Goal: Task Accomplishment & Management: Manage account settings

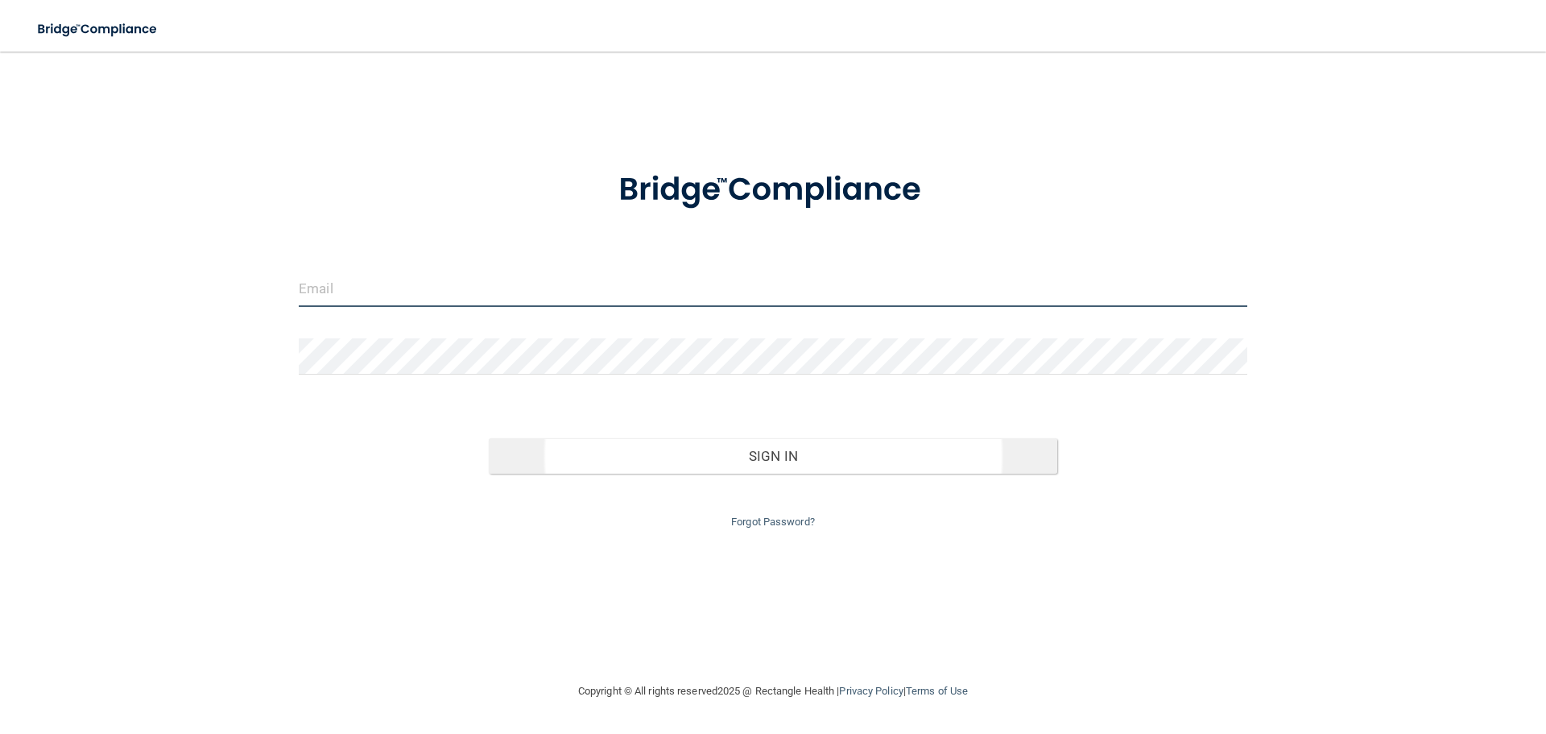
type input "[PERSON_NAME][EMAIL_ADDRESS][DOMAIN_NAME]"
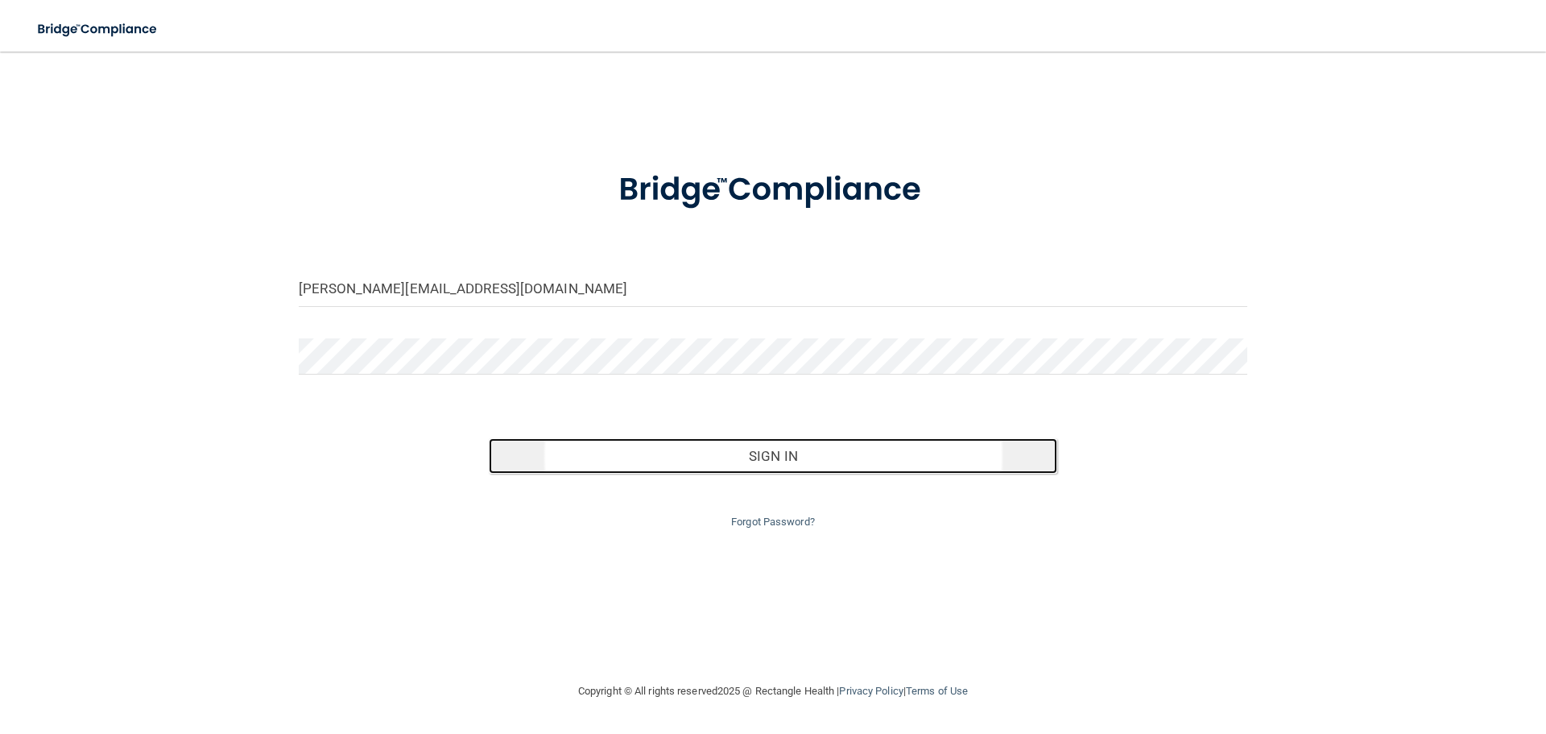
click at [847, 461] on button "Sign In" at bounding box center [773, 455] width 569 height 35
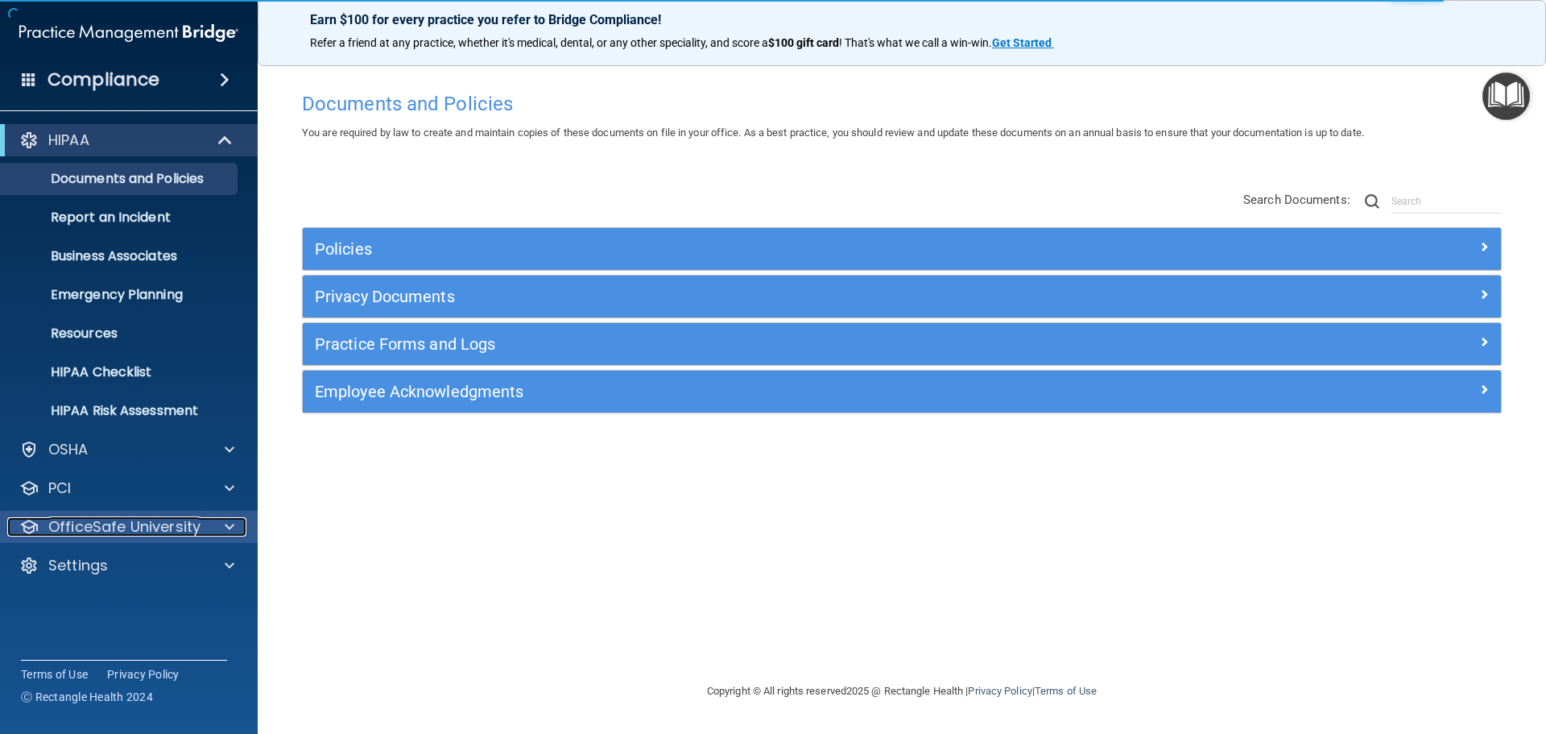
click at [231, 526] on span at bounding box center [230, 526] width 10 height 19
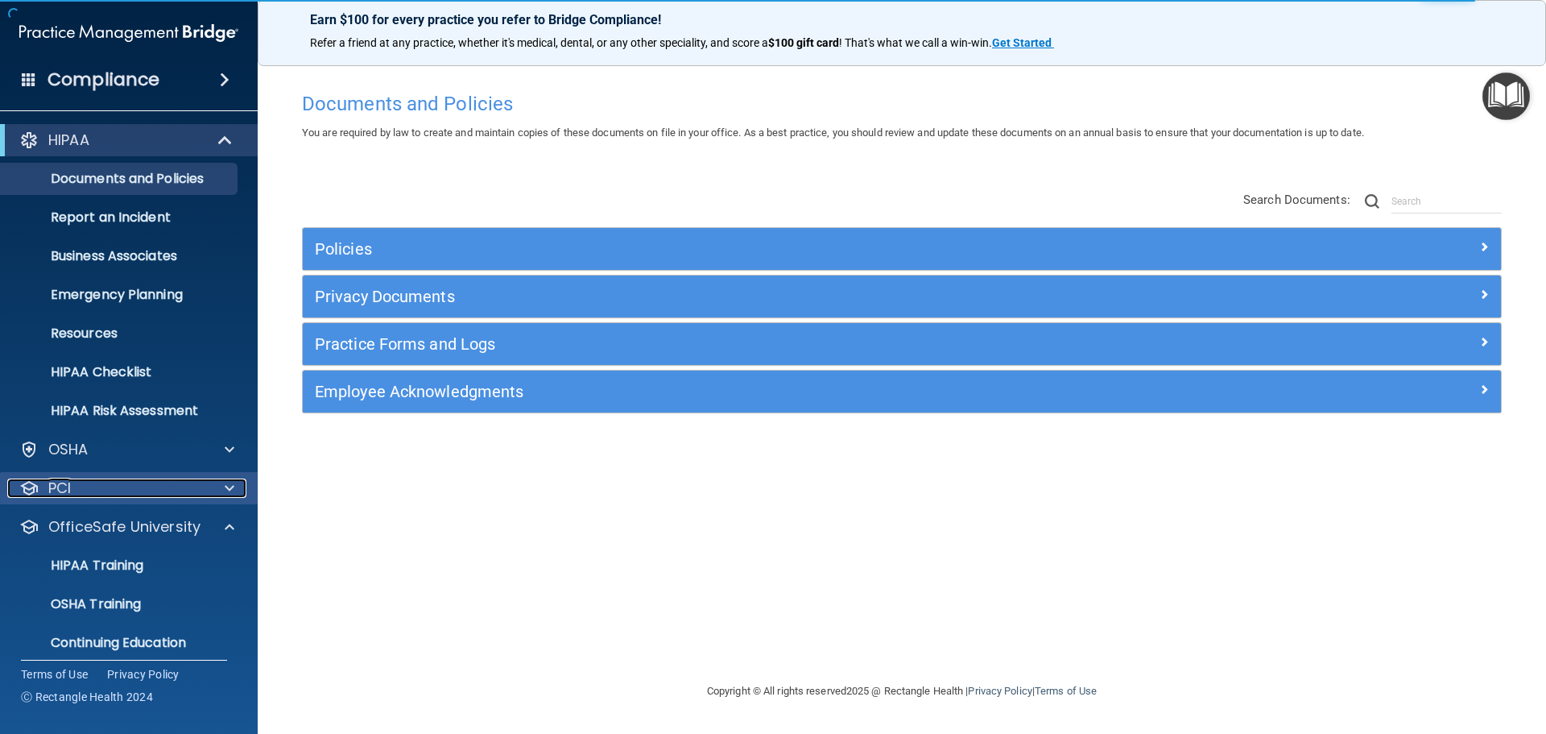
click at [232, 490] on span at bounding box center [230, 487] width 10 height 19
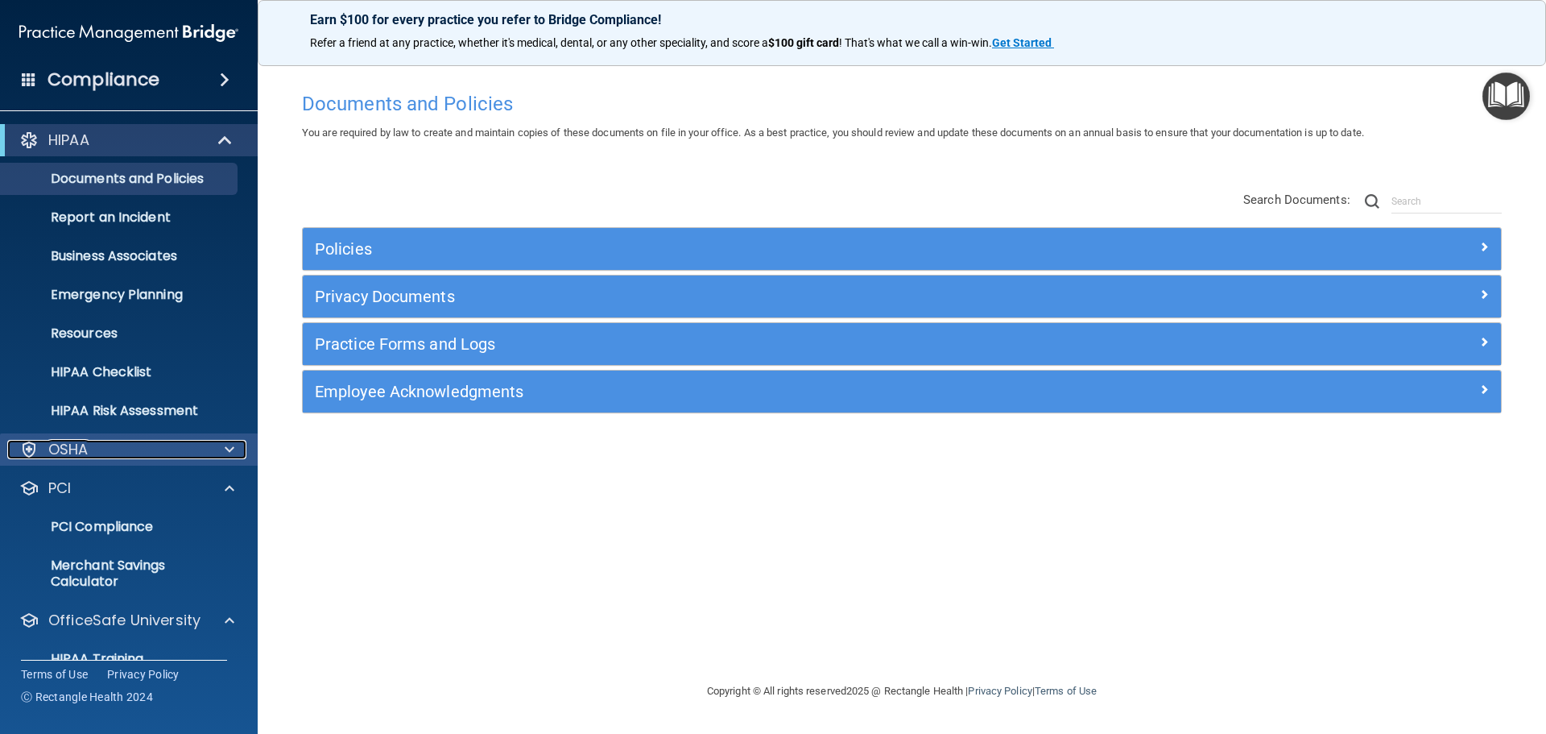
click at [232, 457] on span at bounding box center [230, 449] width 10 height 19
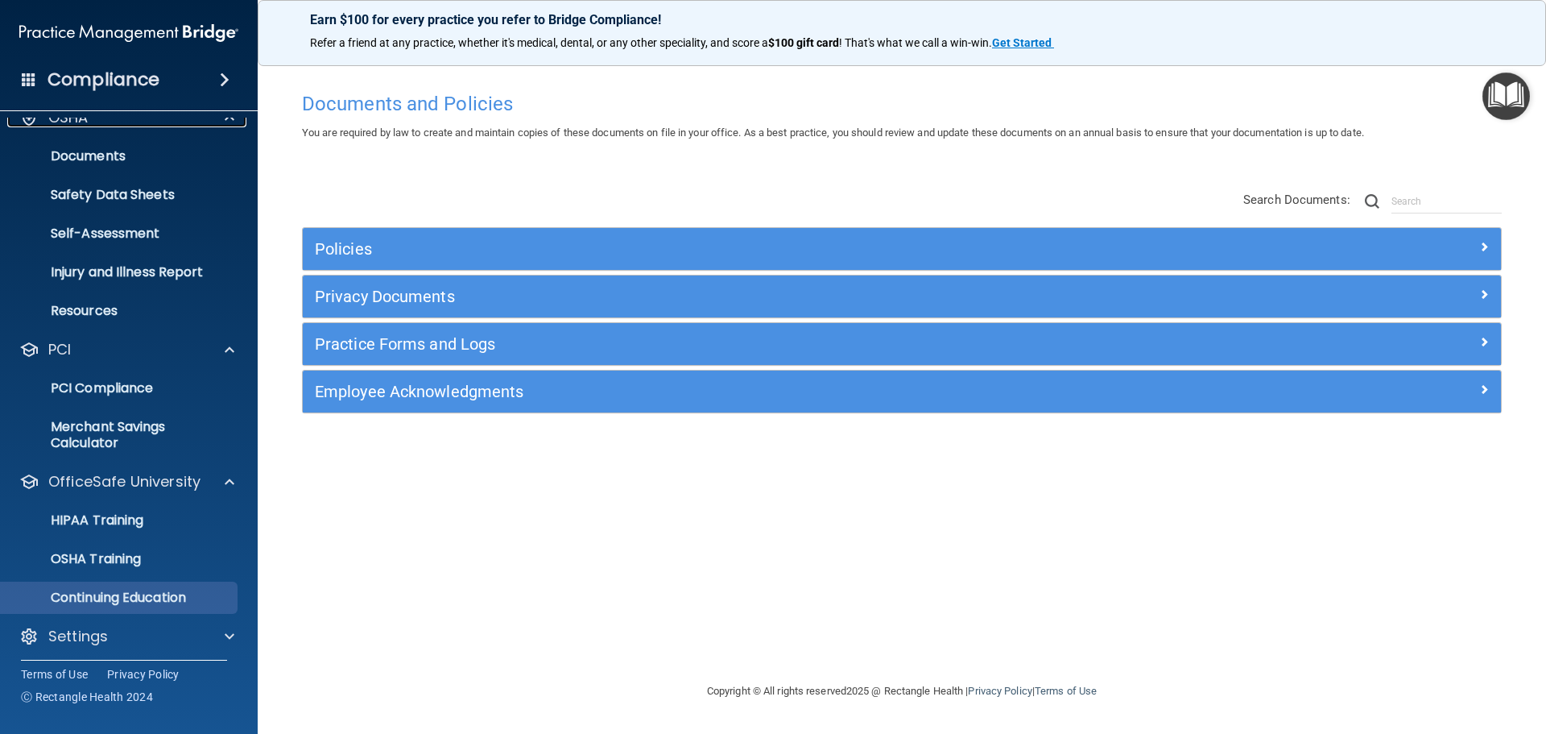
scroll to position [337, 0]
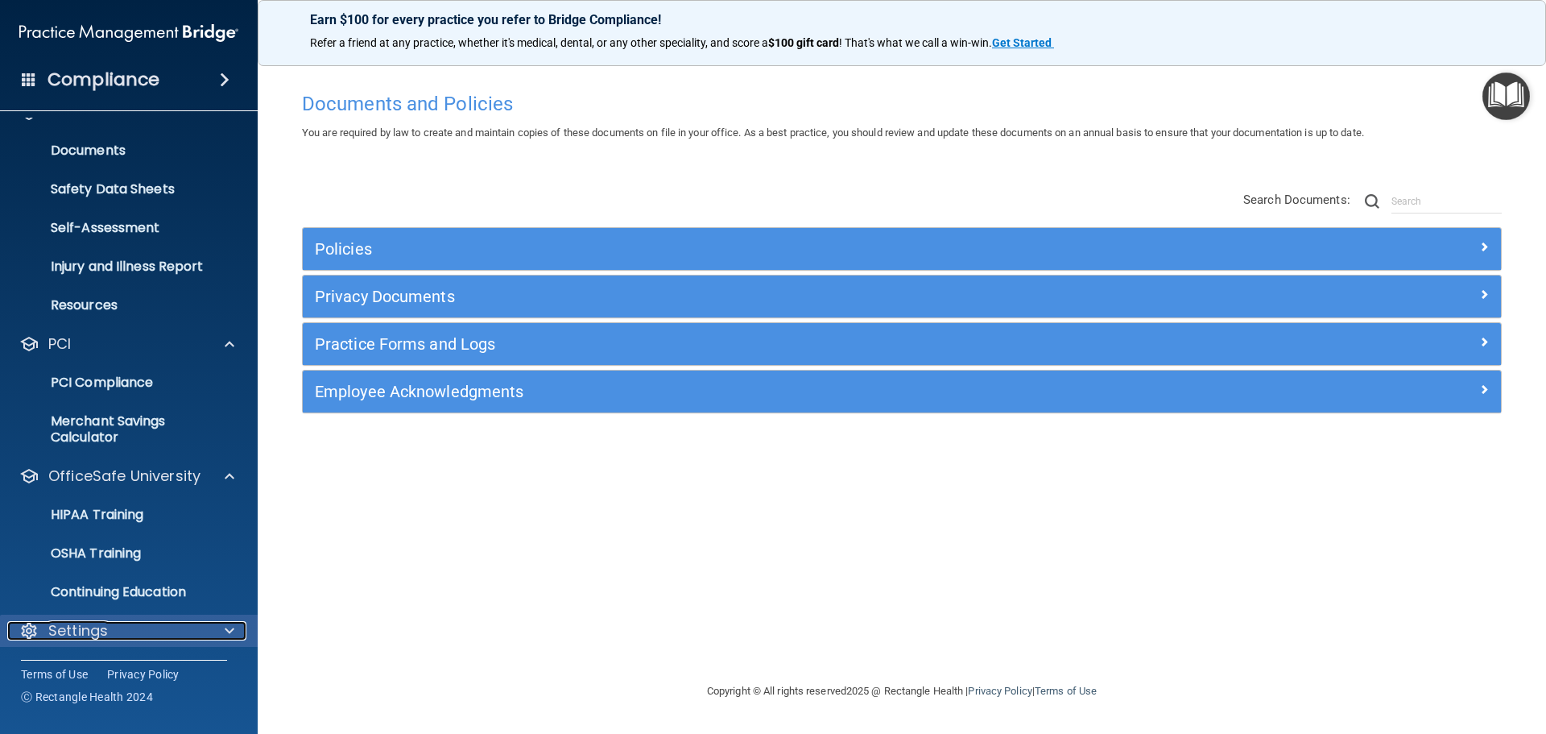
click at [210, 627] on div at bounding box center [227, 630] width 40 height 19
click at [223, 629] on div at bounding box center [227, 630] width 40 height 19
click at [227, 629] on span at bounding box center [230, 630] width 10 height 19
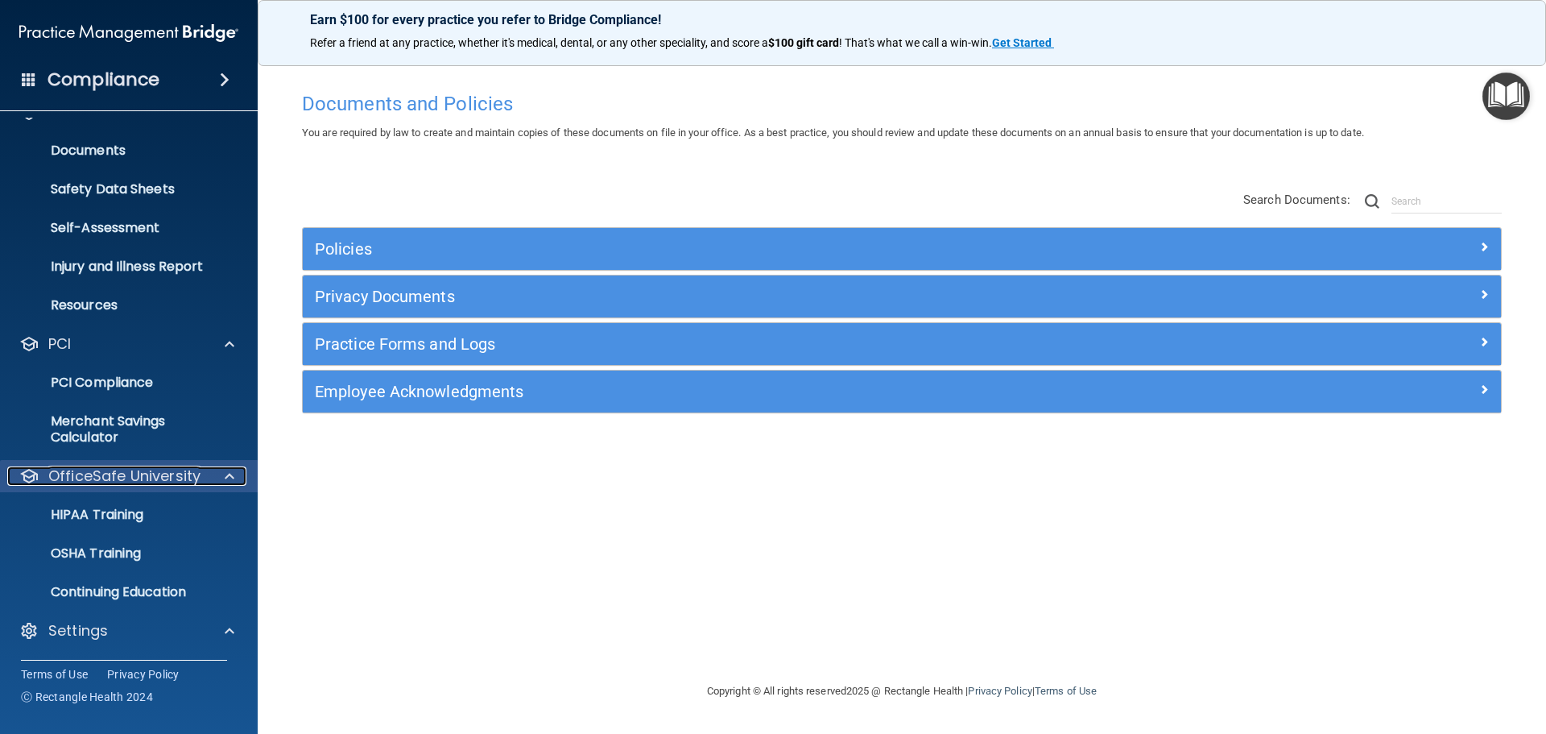
click at [229, 482] on span at bounding box center [230, 475] width 10 height 19
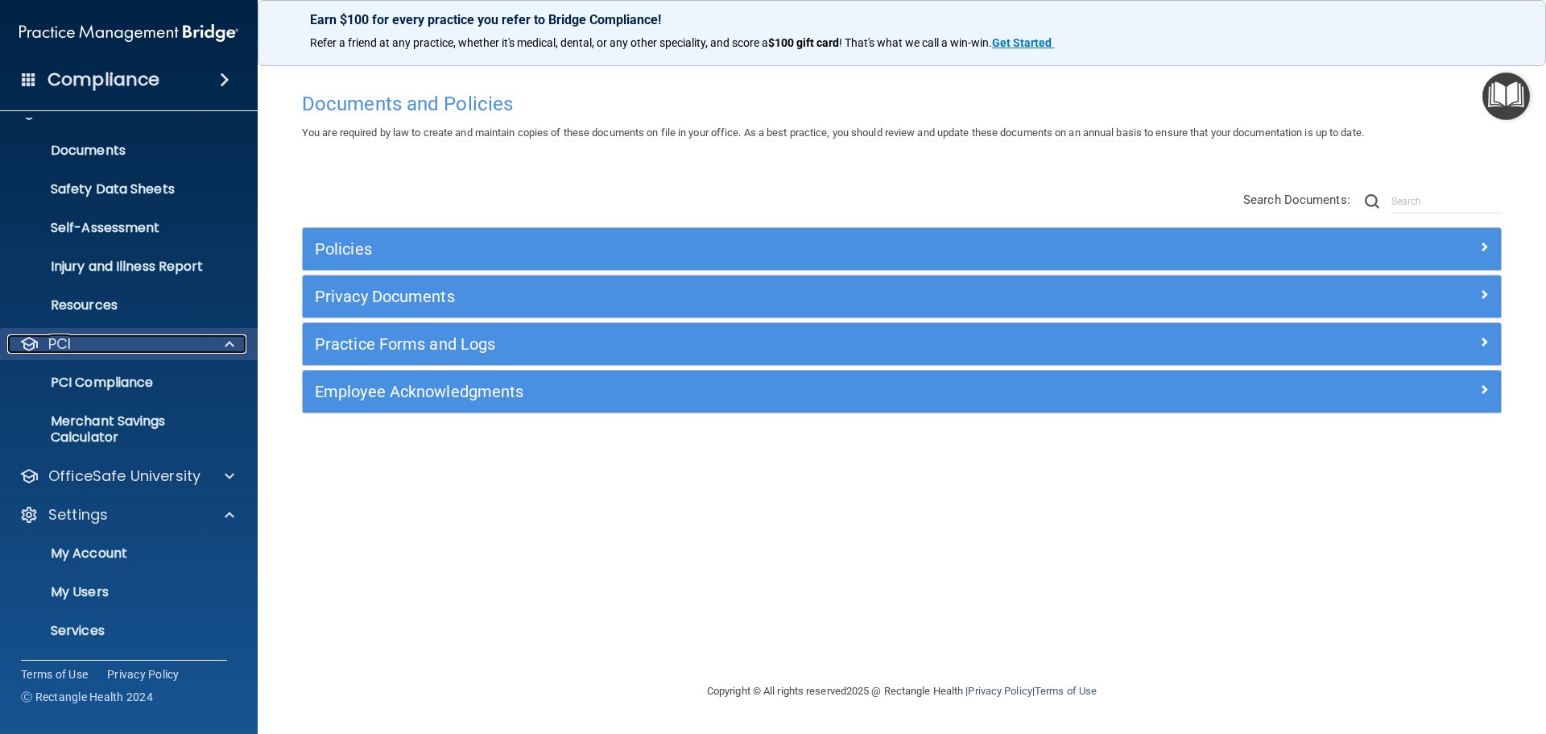
click at [232, 339] on span at bounding box center [230, 343] width 10 height 19
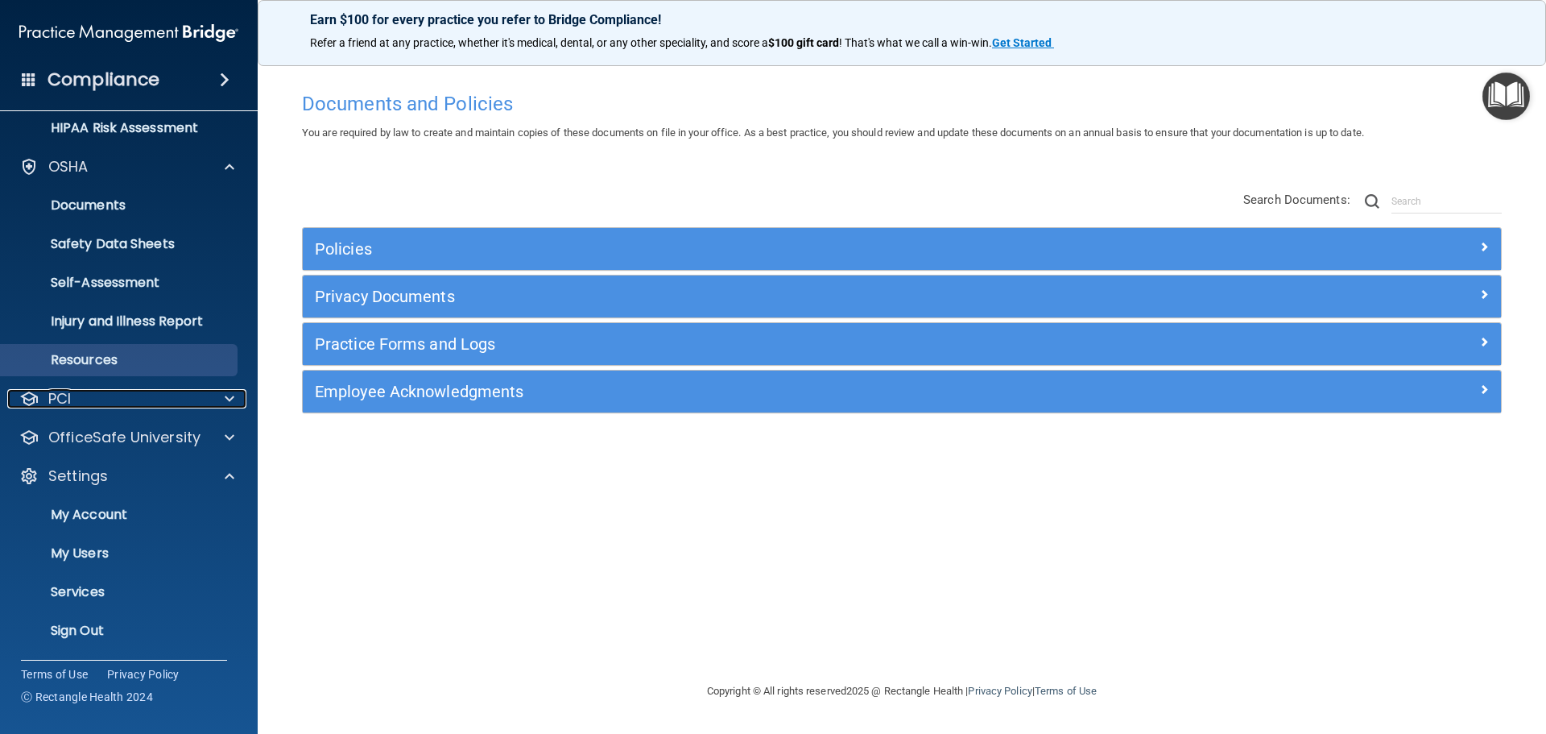
scroll to position [283, 0]
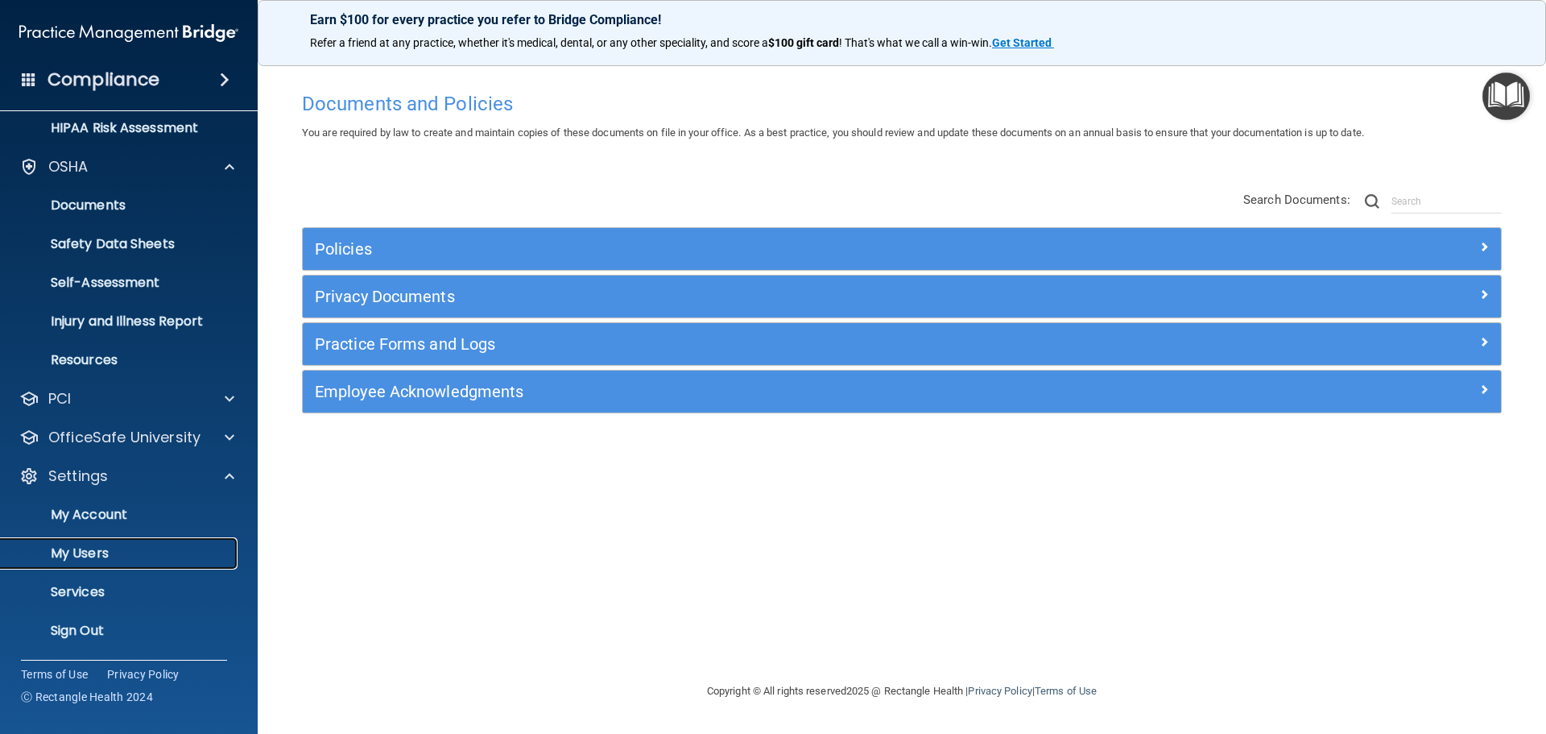
click at [69, 547] on p "My Users" at bounding box center [120, 553] width 220 height 16
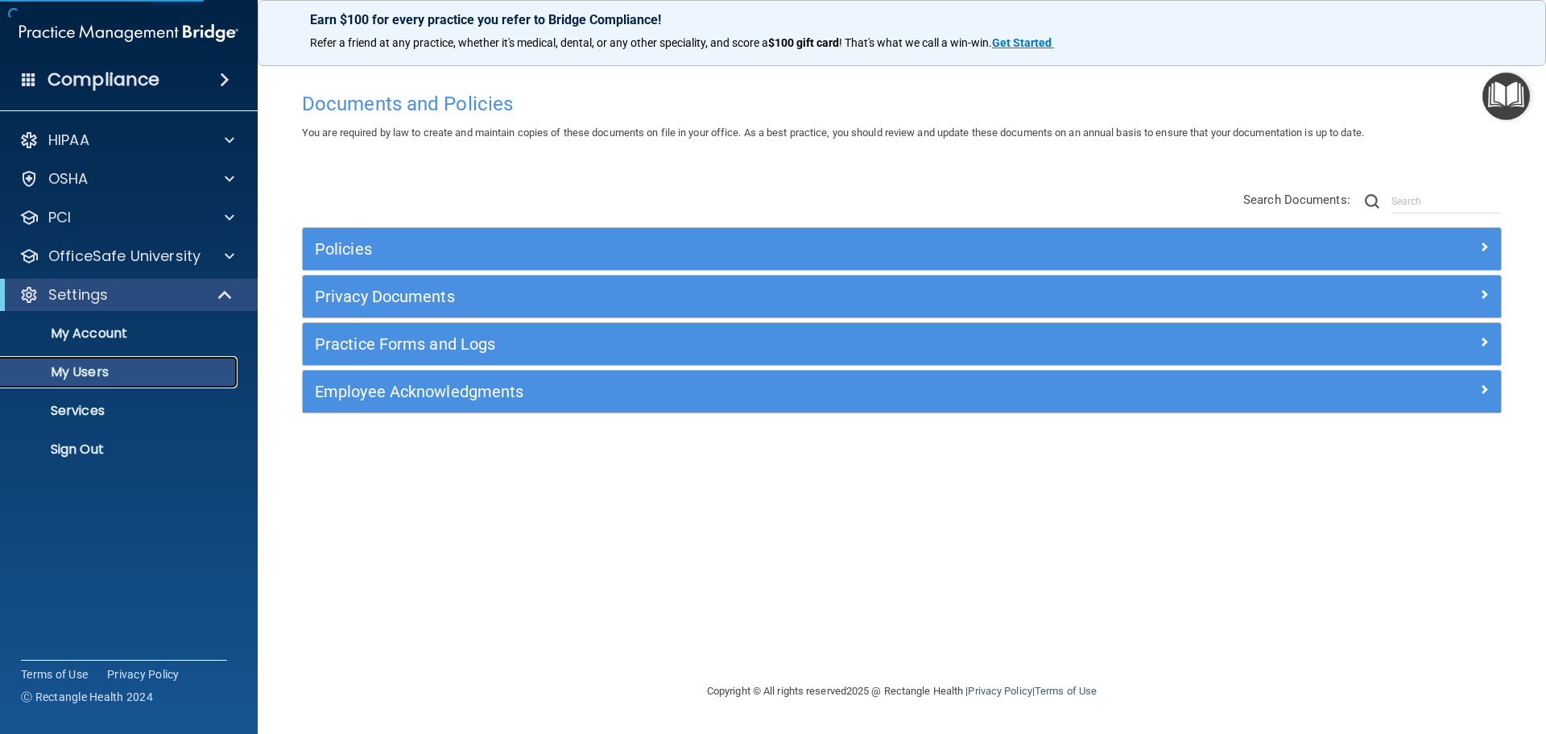
select select "20"
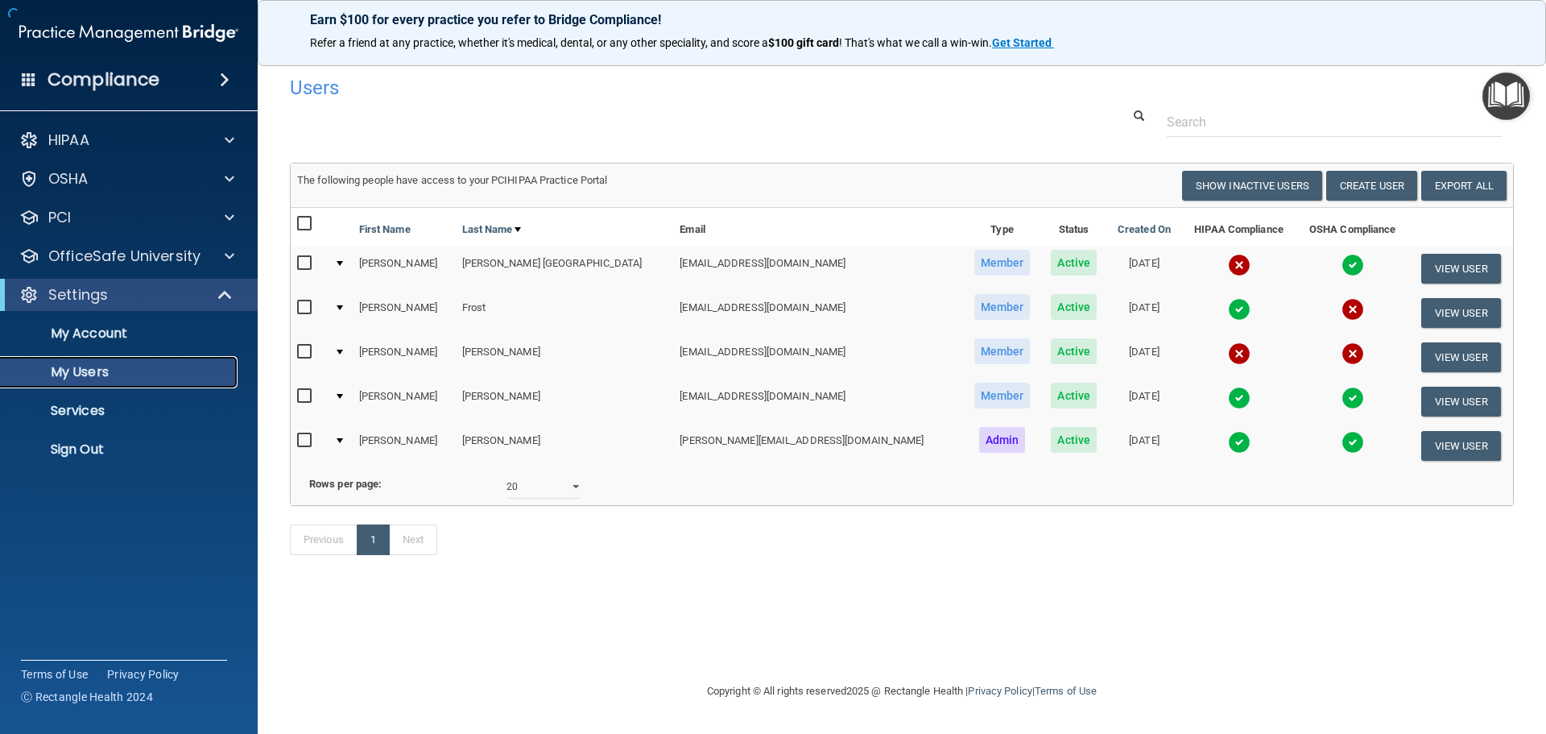
click at [112, 376] on p "My Users" at bounding box center [120, 372] width 220 height 16
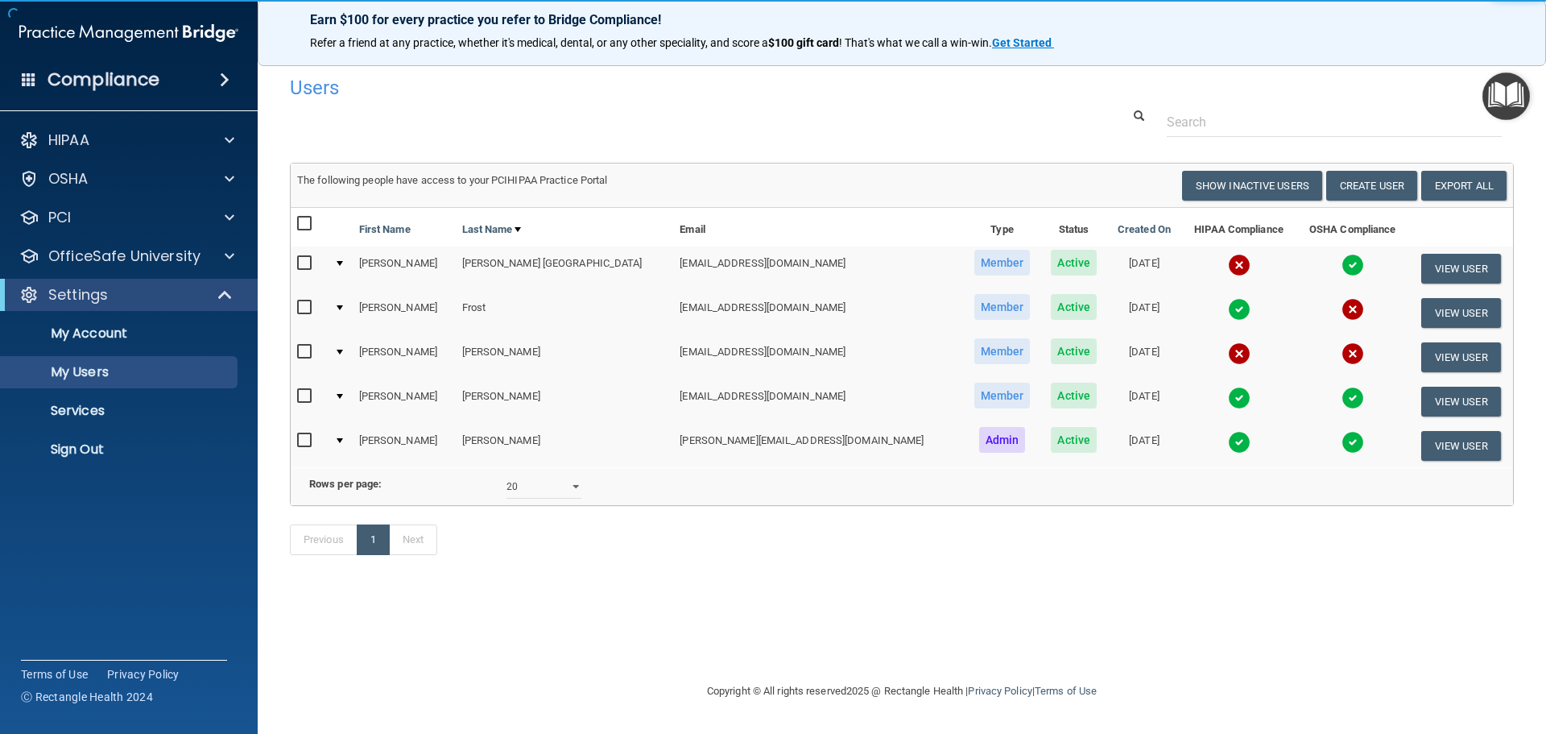
click at [301, 354] on input "checkbox" at bounding box center [306, 352] width 19 height 13
checkbox input "true"
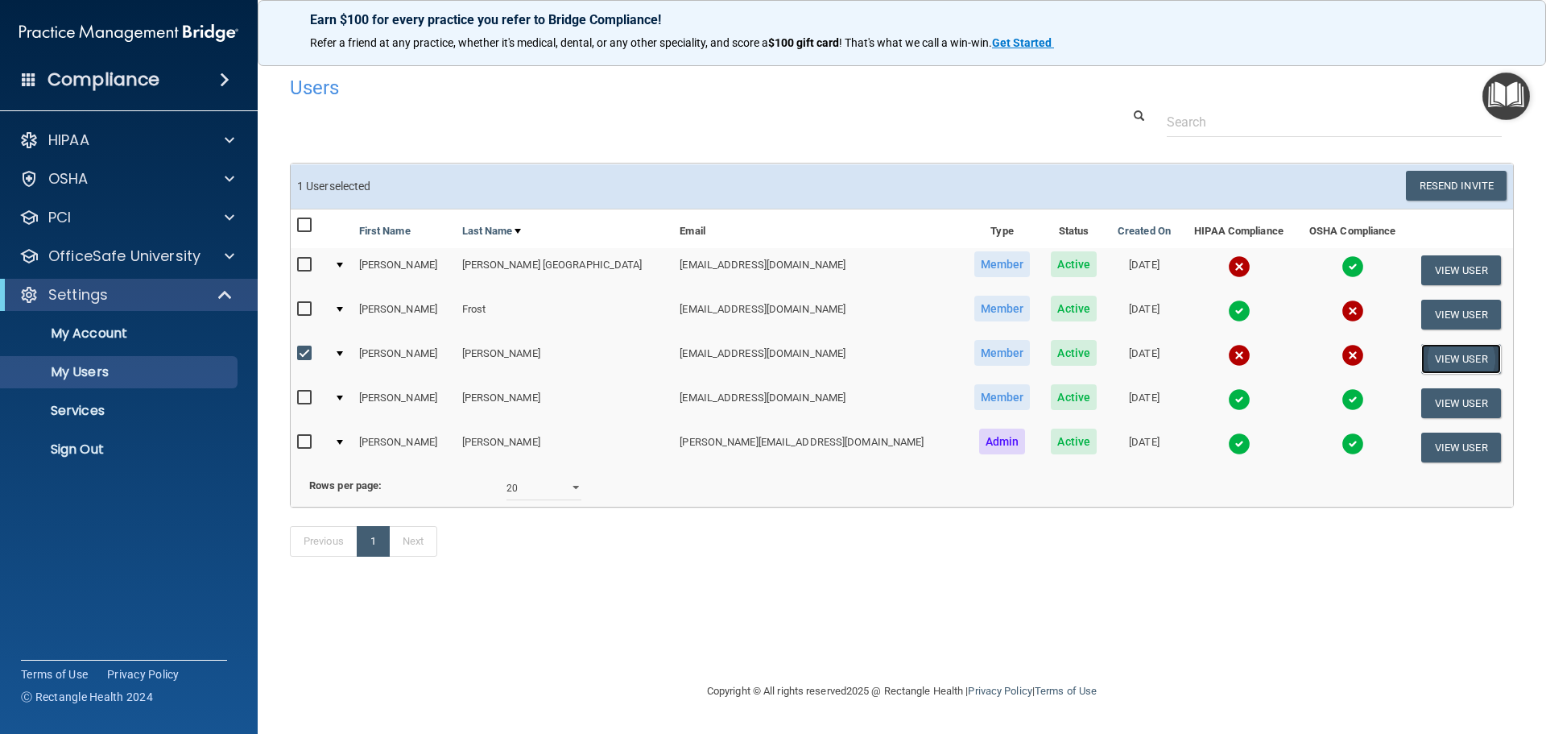
click at [1430, 360] on button "View User" at bounding box center [1461, 359] width 80 height 30
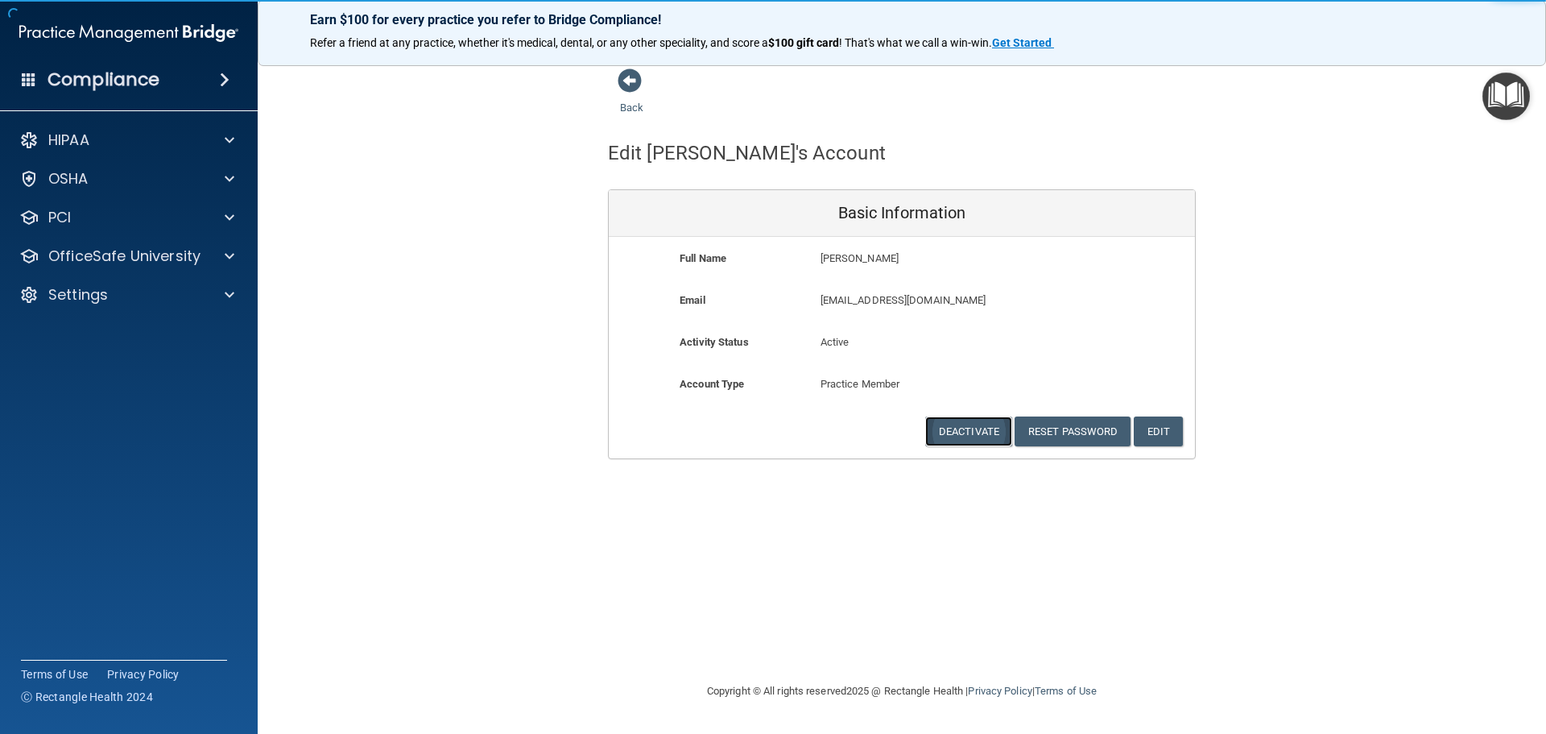
click at [961, 431] on button "Deactivate" at bounding box center [968, 431] width 87 height 30
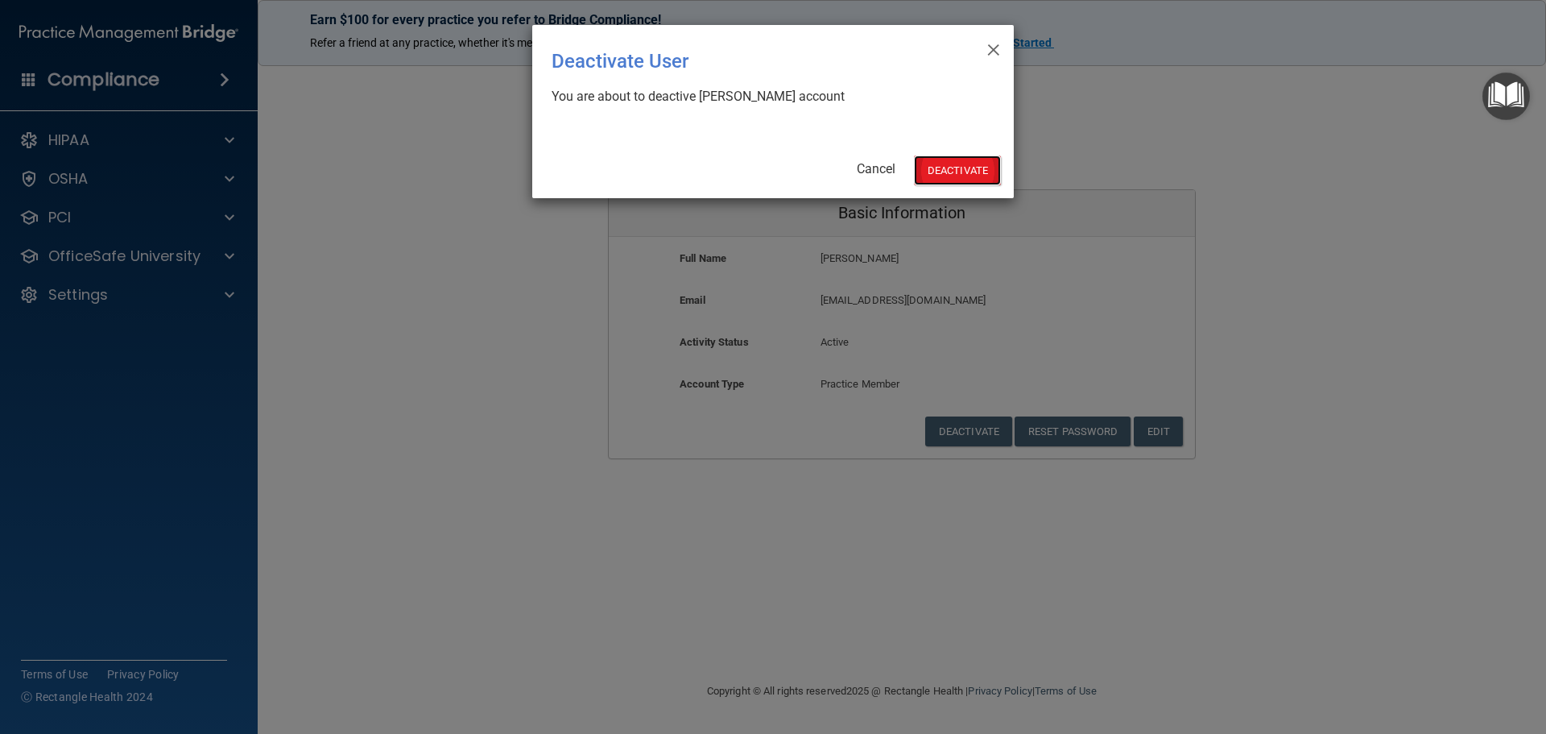
click at [965, 172] on button "Deactivate" at bounding box center [957, 170] width 87 height 30
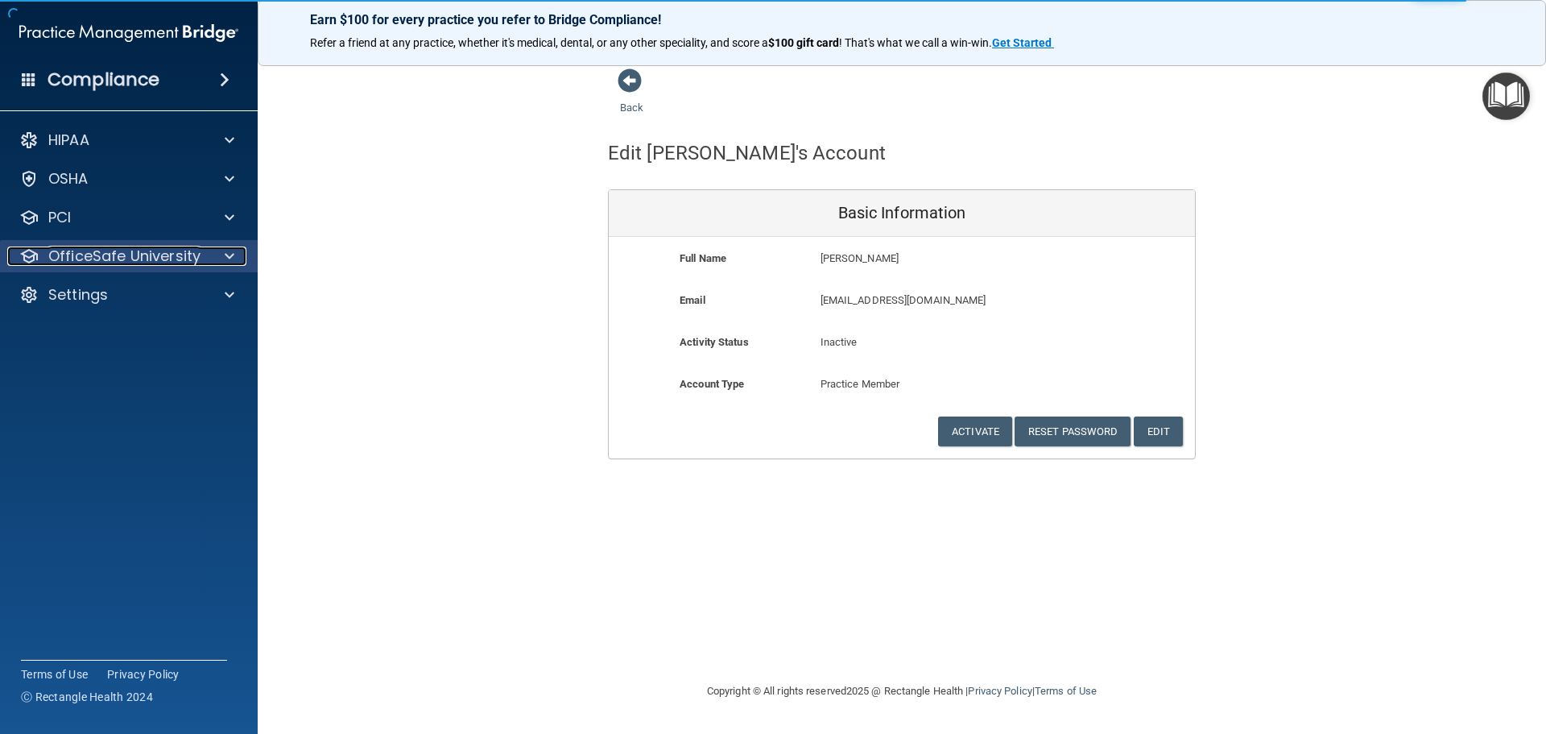
click at [113, 262] on p "OfficeSafe University" at bounding box center [124, 255] width 152 height 19
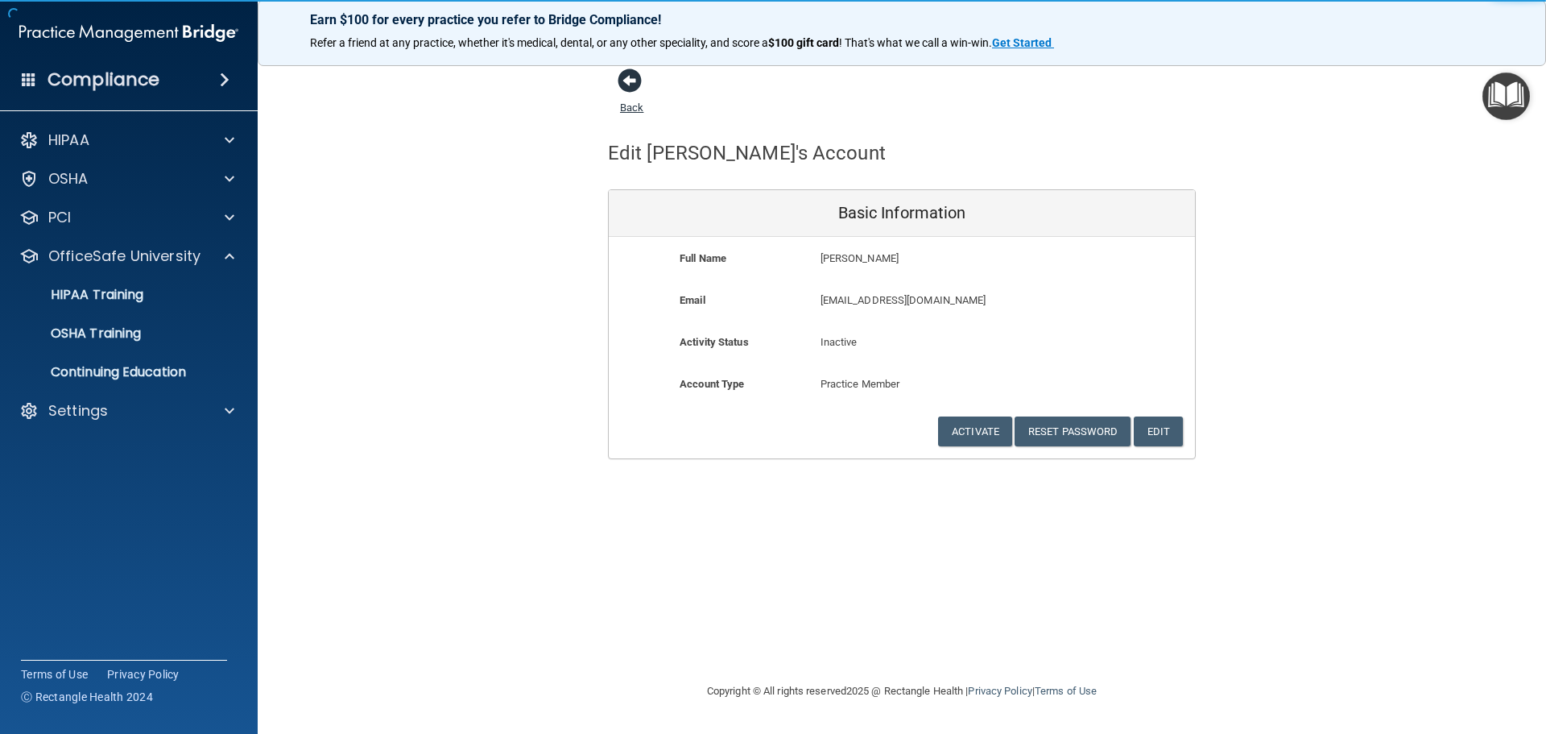
click at [631, 81] on span at bounding box center [630, 80] width 24 height 24
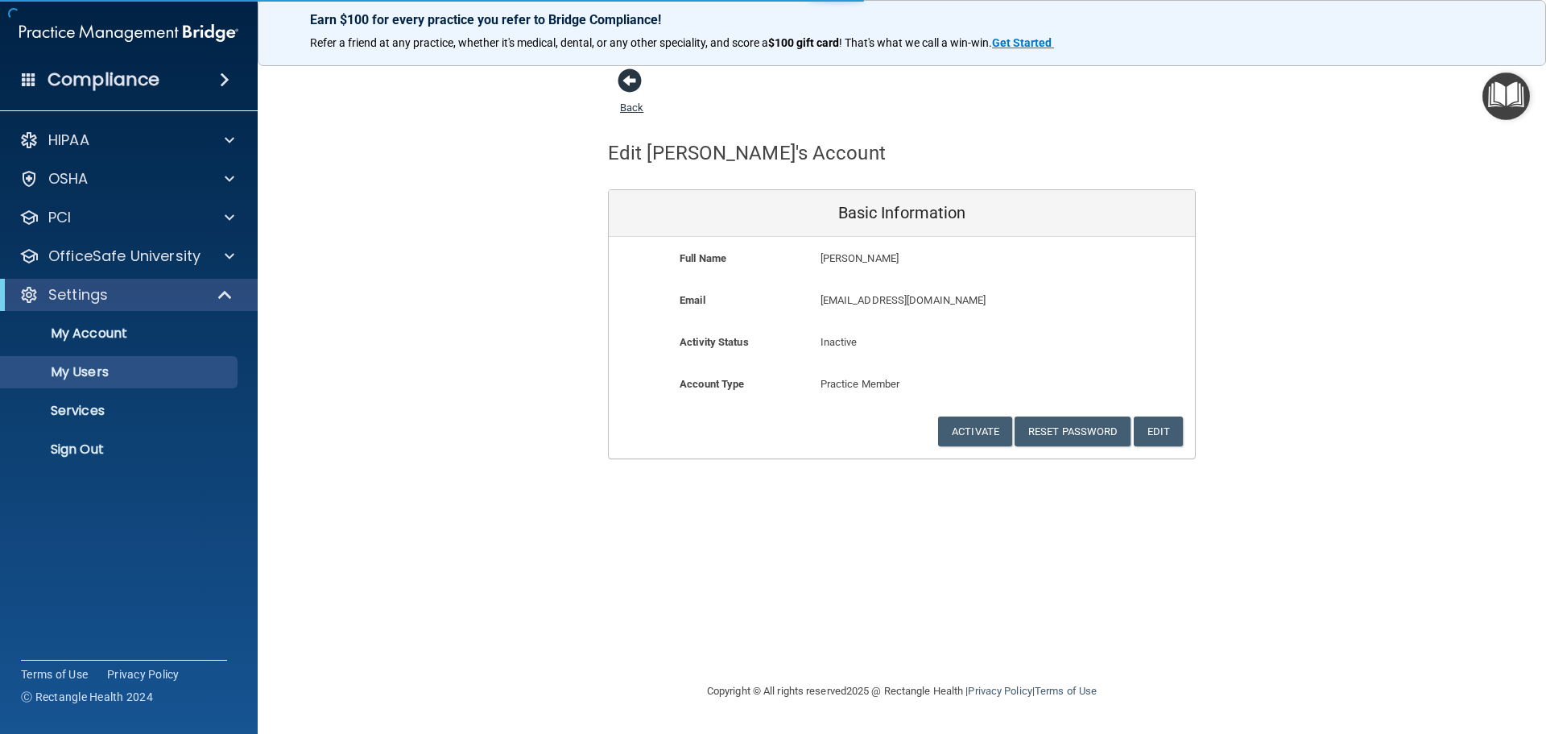
select select "20"
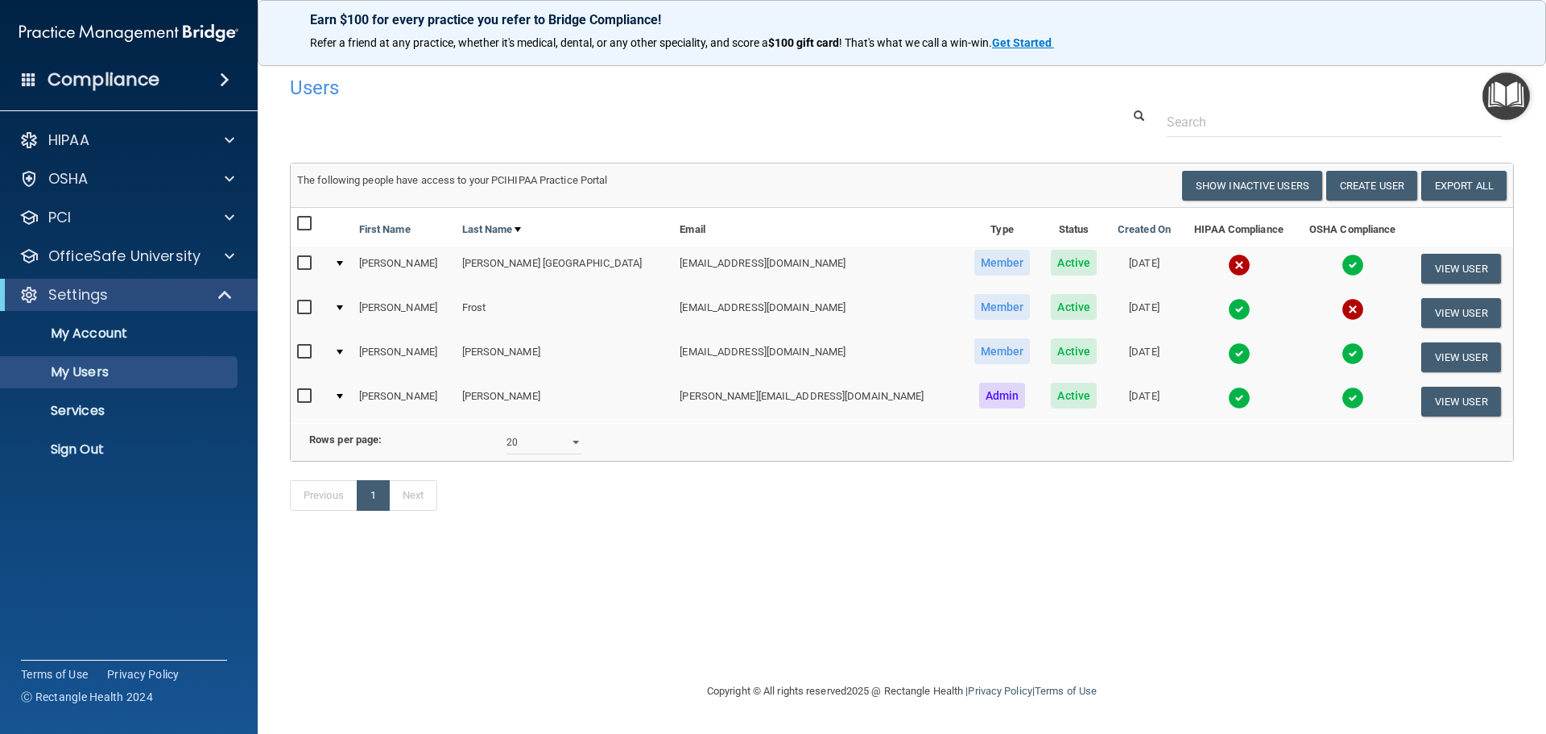
click at [1342, 308] on img at bounding box center [1353, 309] width 23 height 23
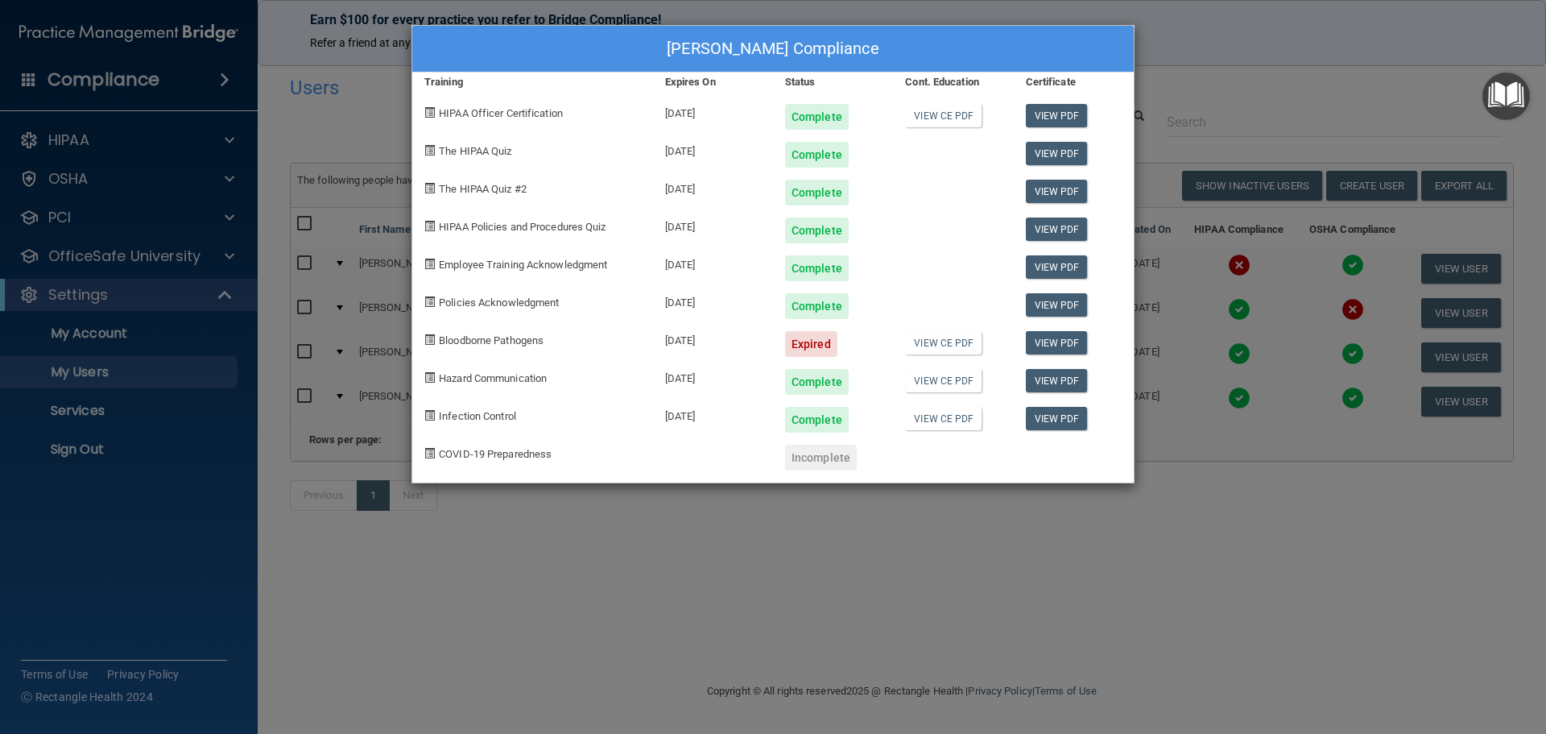
click at [1250, 106] on div "[PERSON_NAME] Compliance Training Expires On Status Cont. Education Certificate…" at bounding box center [773, 367] width 1546 height 734
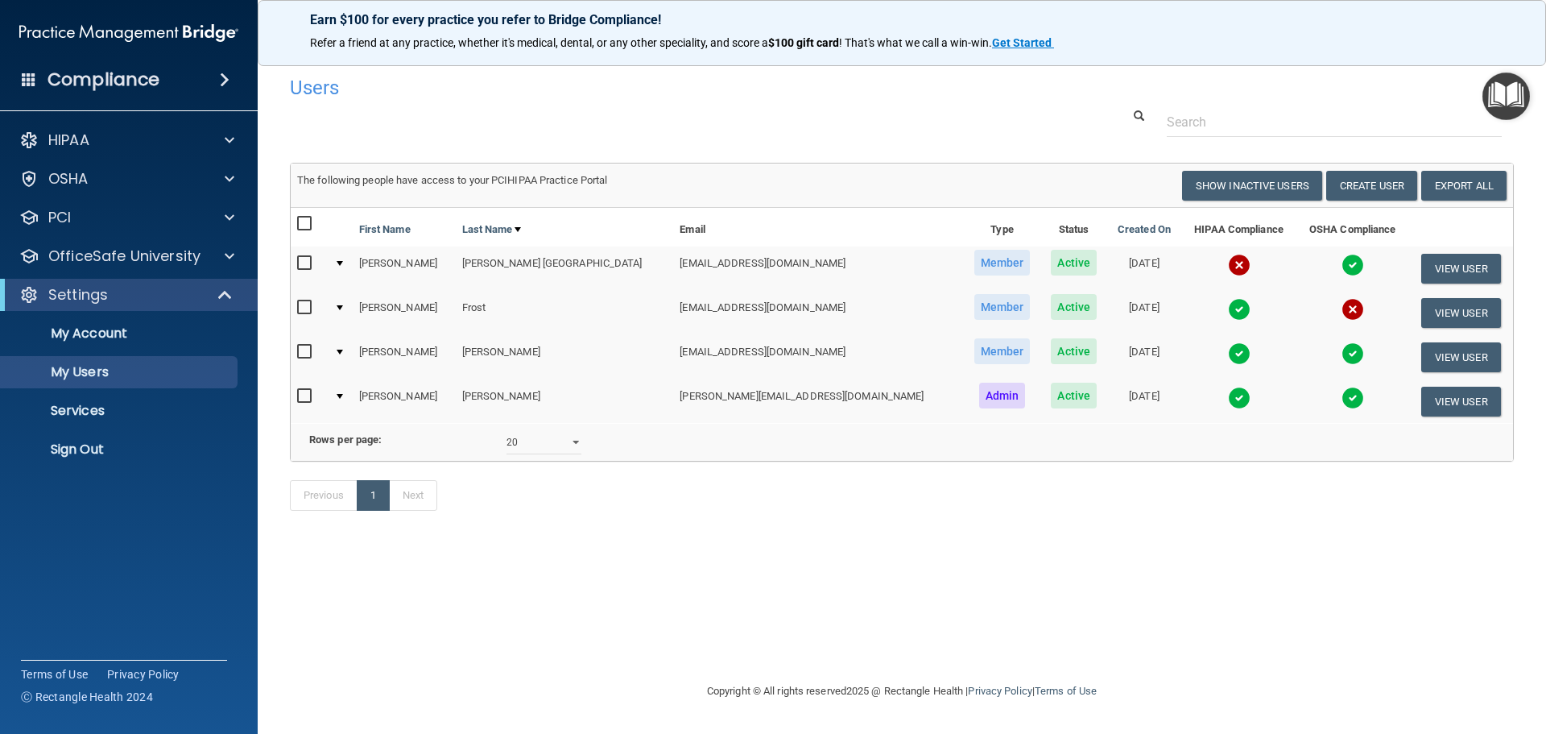
click at [1228, 263] on img at bounding box center [1239, 265] width 23 height 23
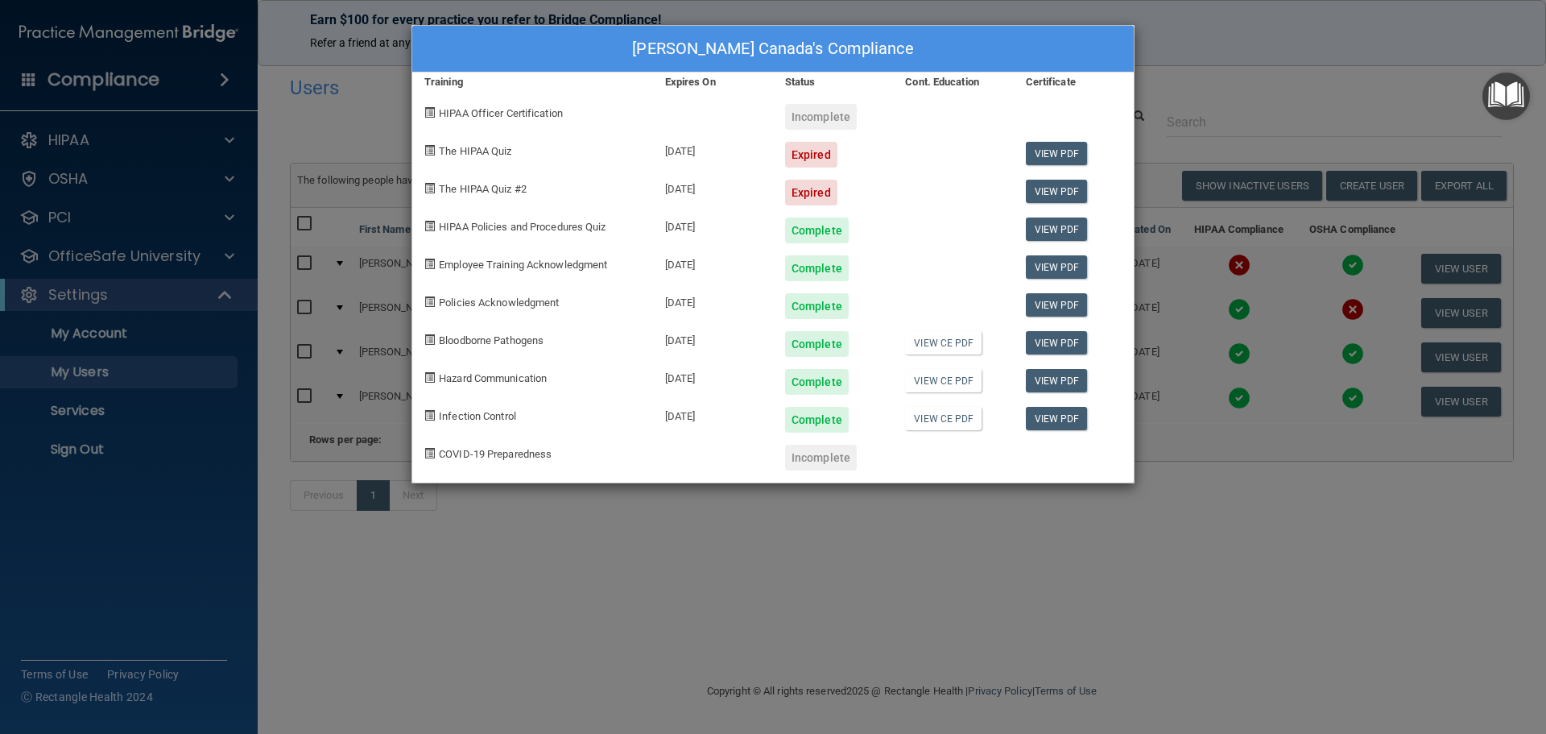
click at [1203, 56] on div "[PERSON_NAME] Canada's Compliance Training Expires On Status Cont. Education Ce…" at bounding box center [773, 367] width 1546 height 734
